Goal: Task Accomplishment & Management: Use online tool/utility

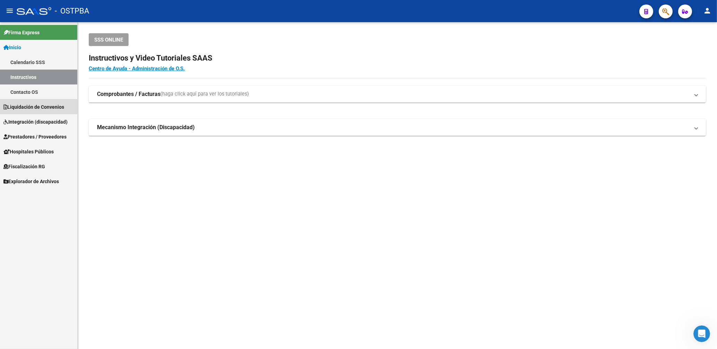
click at [35, 103] on link "Liquidación de Convenios" at bounding box center [38, 106] width 77 height 15
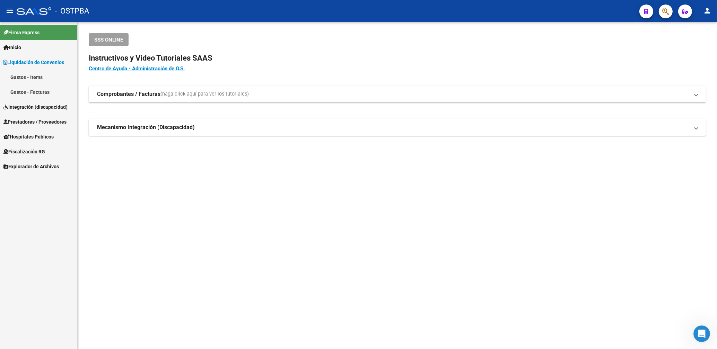
click at [40, 122] on span "Prestadores / Proveedores" at bounding box center [34, 122] width 63 height 8
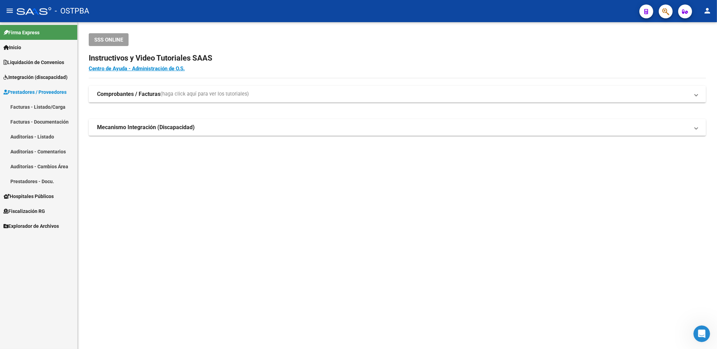
click at [52, 110] on link "Facturas - Listado/Carga" at bounding box center [38, 106] width 77 height 15
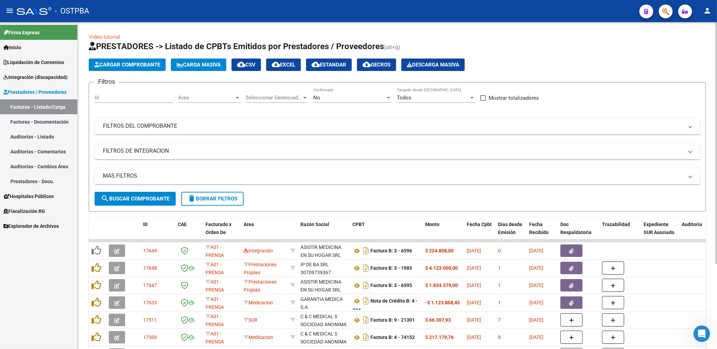
click at [210, 100] on span "Area" at bounding box center [206, 98] width 56 height 6
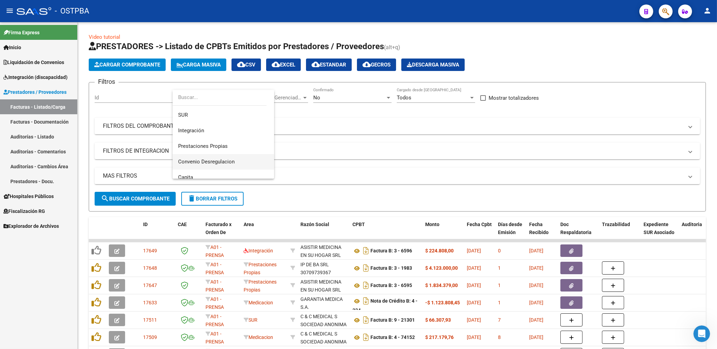
scroll to position [49, 0]
drag, startPoint x: 217, startPoint y: 139, endPoint x: 265, endPoint y: 130, distance: 48.6
click at [217, 138] on span "Prestaciones Propias" at bounding box center [223, 143] width 90 height 16
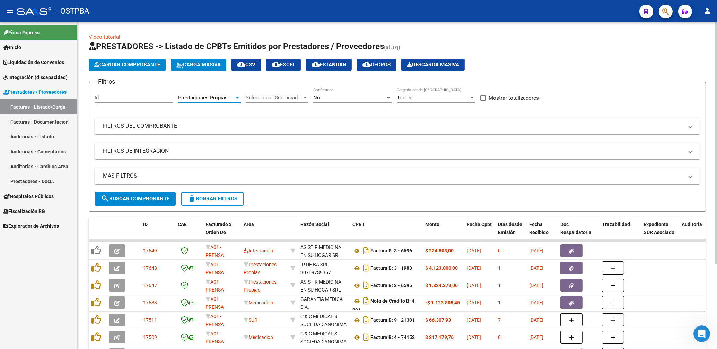
click at [339, 99] on div "No" at bounding box center [349, 98] width 72 height 6
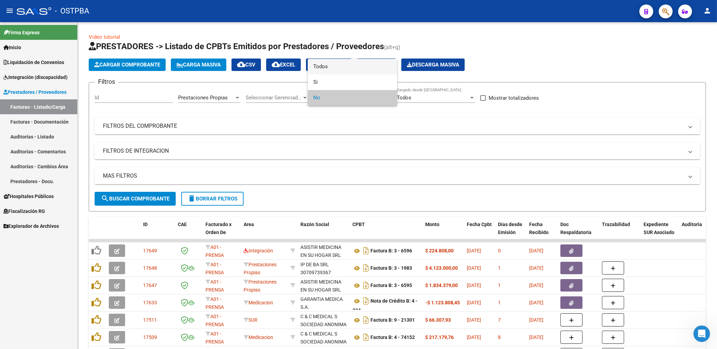
click at [324, 67] on span "Todos" at bounding box center [352, 67] width 78 height 16
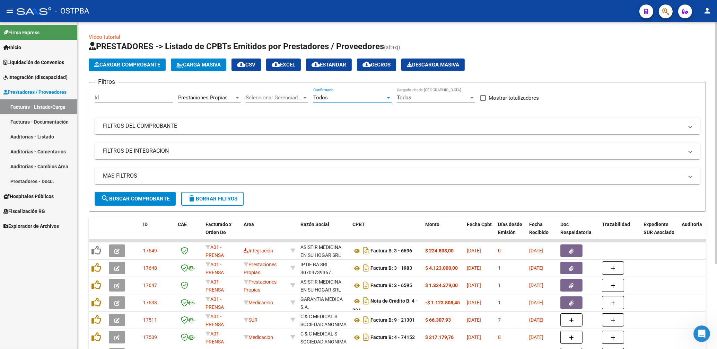
click at [421, 122] on mat-expansion-panel-header "FILTROS DEL COMPROBANTE" at bounding box center [397, 126] width 605 height 17
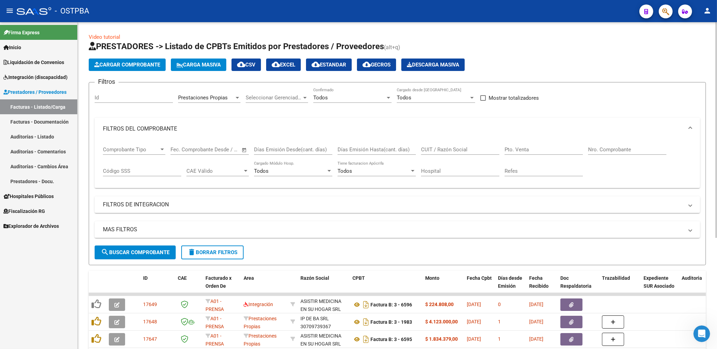
click at [430, 150] on input "CUIT / Razón Social" at bounding box center [460, 150] width 78 height 6
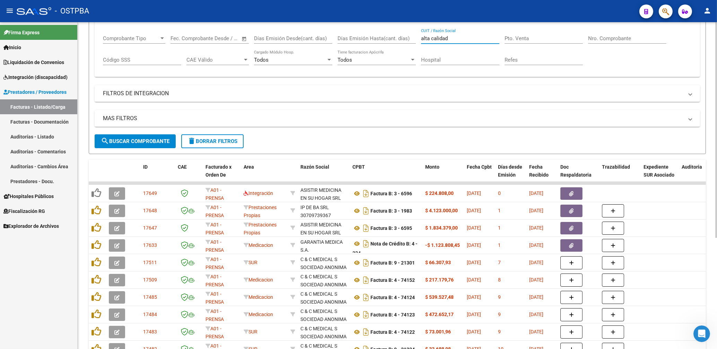
type input "alta calidad"
click at [147, 142] on span "search Buscar Comprobante" at bounding box center [135, 141] width 69 height 6
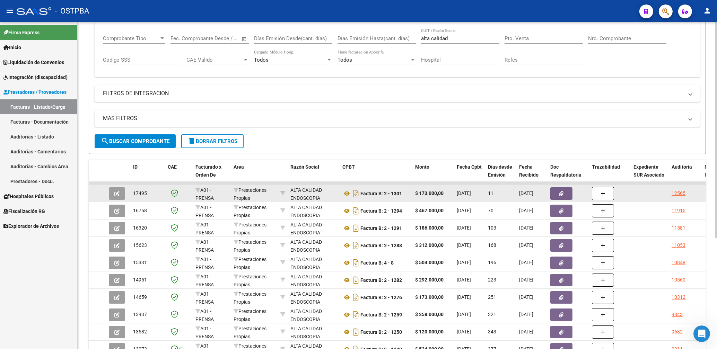
click at [559, 193] on icon "button" at bounding box center [561, 193] width 5 height 5
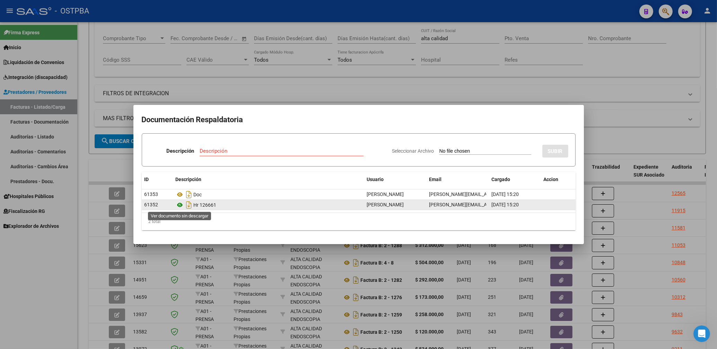
click at [180, 208] on icon at bounding box center [180, 205] width 9 height 8
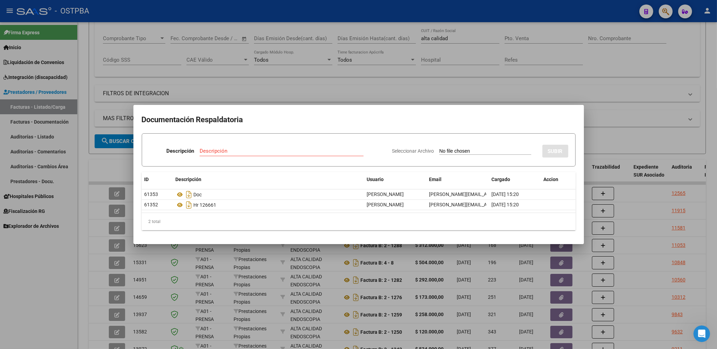
click at [399, 80] on div at bounding box center [358, 174] width 717 height 349
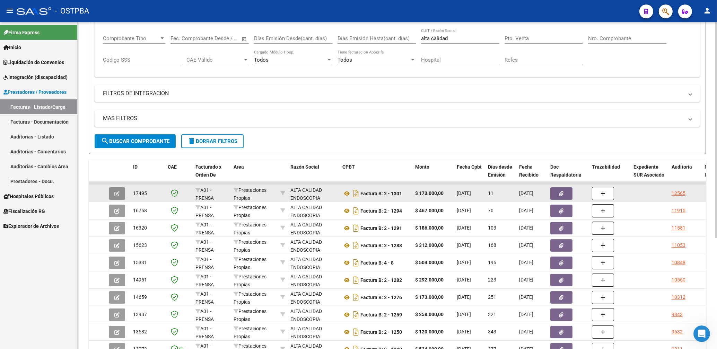
click at [116, 195] on icon "button" at bounding box center [116, 193] width 5 height 5
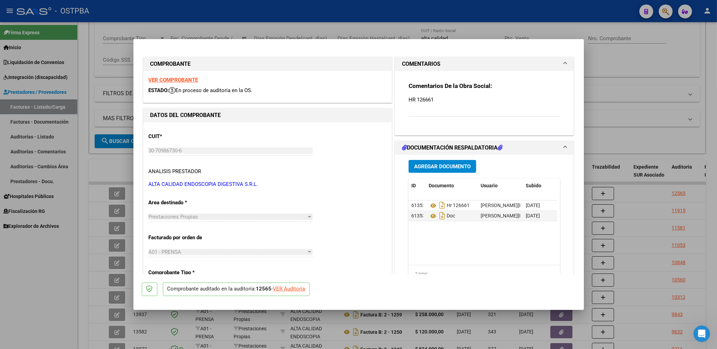
click at [185, 80] on strong "VER COMPROBANTE" at bounding box center [174, 80] width 50 height 6
drag, startPoint x: 506, startPoint y: 27, endPoint x: 511, endPoint y: 76, distance: 48.8
click at [507, 29] on div at bounding box center [358, 174] width 717 height 349
type input "$ 0,00"
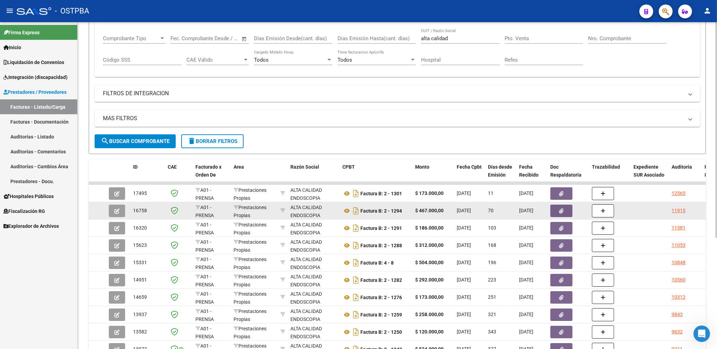
click at [562, 213] on icon "button" at bounding box center [561, 211] width 5 height 5
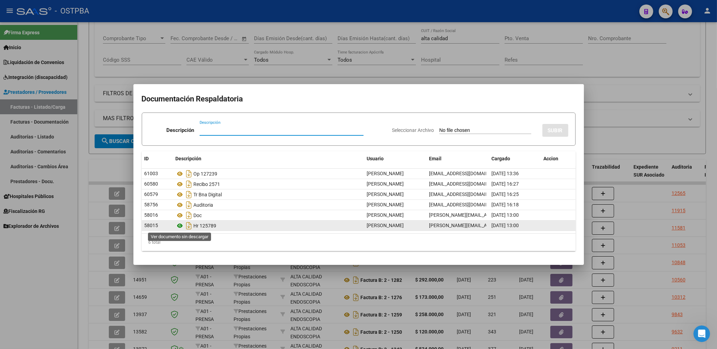
click at [180, 228] on icon at bounding box center [180, 226] width 9 height 8
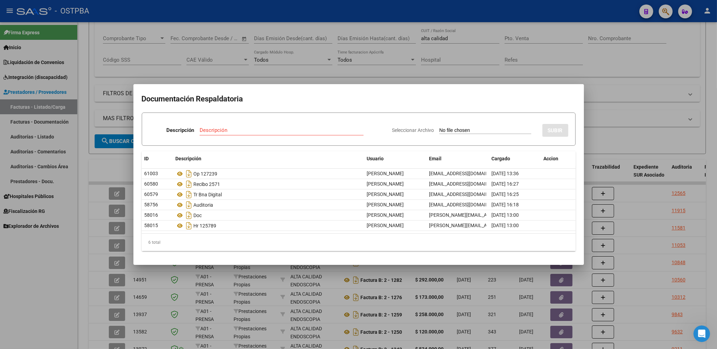
click at [459, 52] on div at bounding box center [358, 174] width 717 height 349
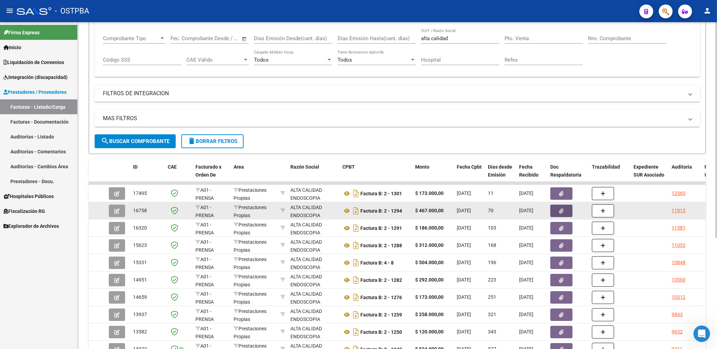
click at [561, 213] on icon "button" at bounding box center [561, 211] width 5 height 5
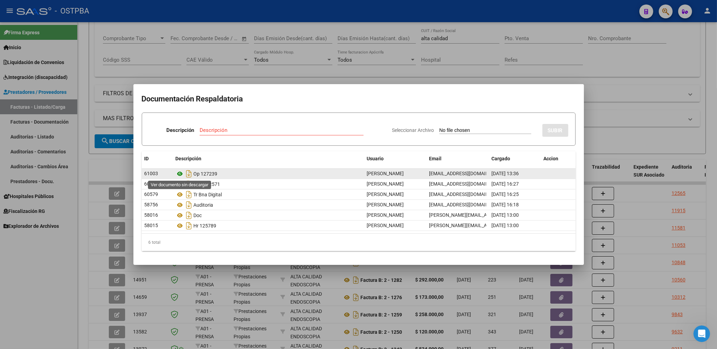
click at [180, 175] on icon at bounding box center [180, 174] width 9 height 8
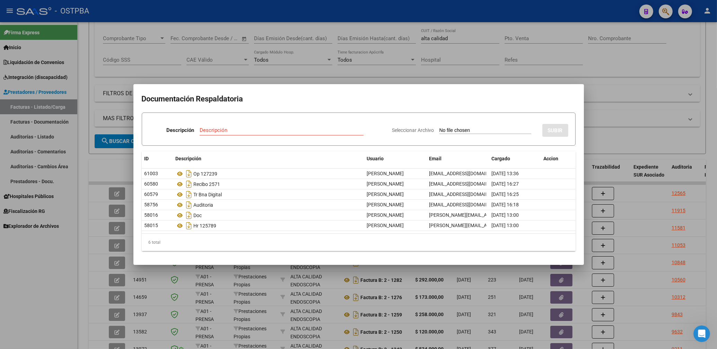
click at [494, 73] on div at bounding box center [358, 174] width 717 height 349
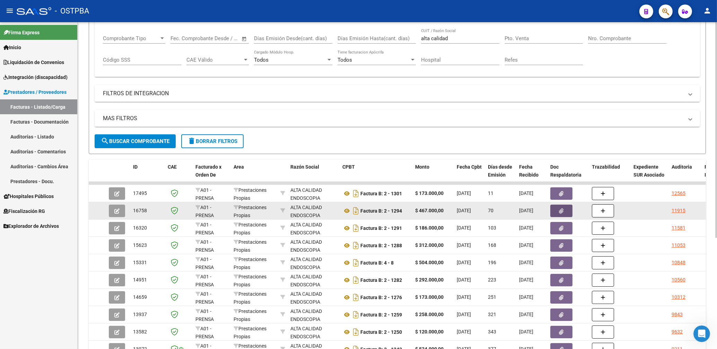
click at [559, 210] on icon "button" at bounding box center [561, 211] width 5 height 5
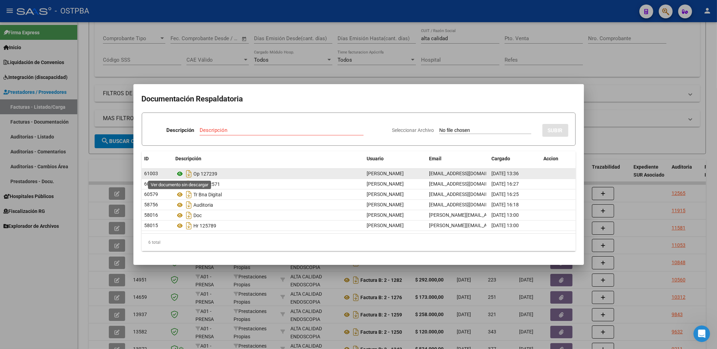
click at [179, 175] on icon at bounding box center [180, 174] width 9 height 8
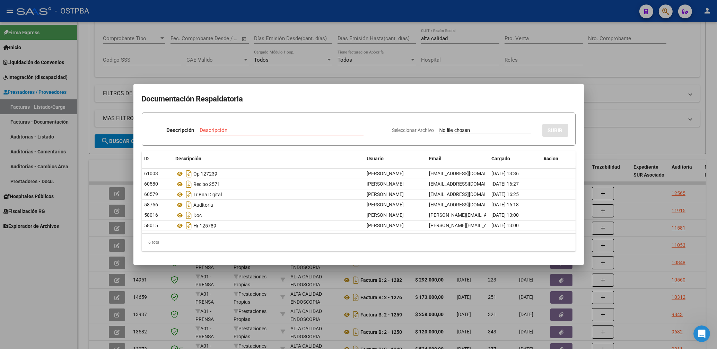
click at [299, 76] on div at bounding box center [358, 174] width 717 height 349
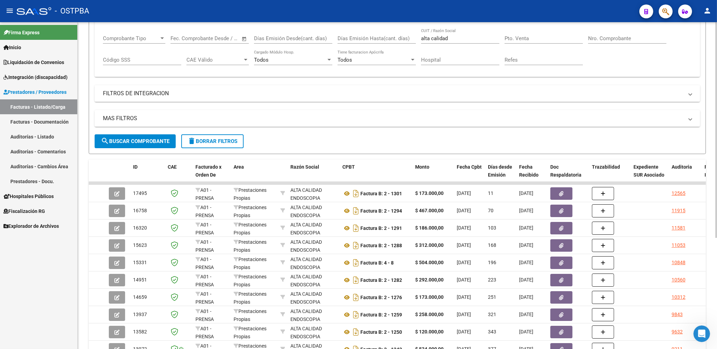
click at [574, 106] on div "Filtros Id Prestaciones Propias Area Seleccionar Gerenciador Seleccionar Gerenc…" at bounding box center [397, 56] width 605 height 158
